Goal: Find specific page/section: Find specific page/section

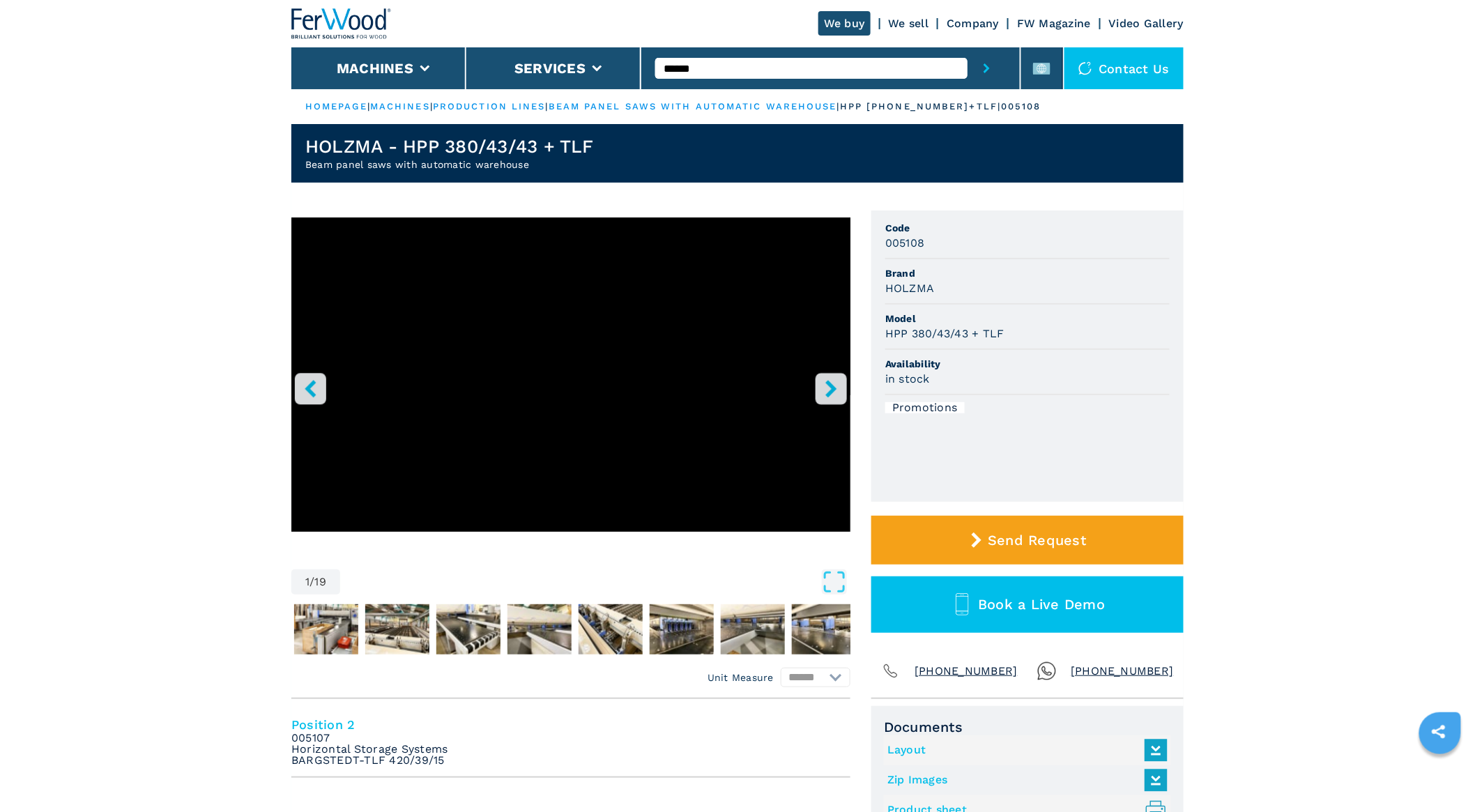
type input "******"
click at [968, 48] on button "submit-button" at bounding box center [986, 68] width 38 height 42
